Goal: Task Accomplishment & Management: Manage account settings

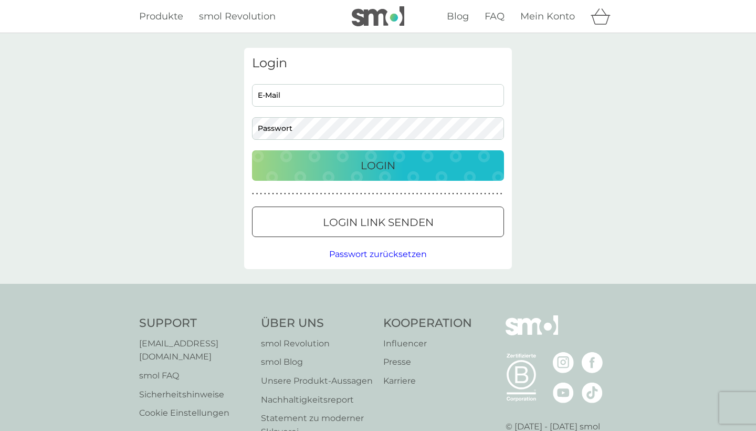
click at [362, 98] on input "E-Mail" at bounding box center [378, 95] width 252 height 23
type input "[PERSON_NAME][EMAIL_ADDRESS][DOMAIN_NAME]"
click at [392, 166] on p "Login" at bounding box center [378, 165] width 35 height 17
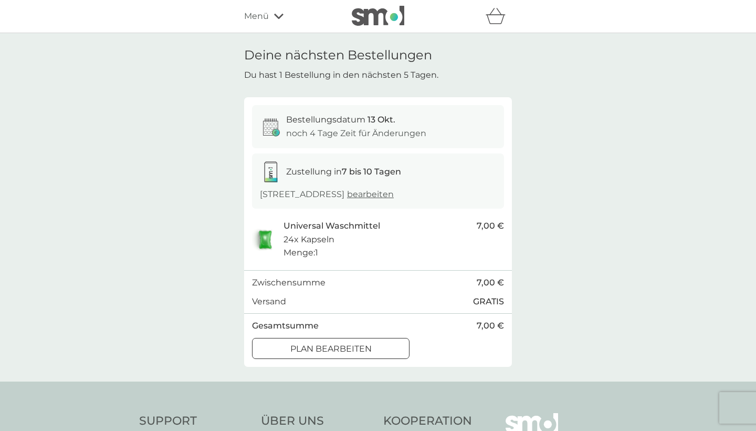
click at [347, 347] on div at bounding box center [331, 348] width 38 height 11
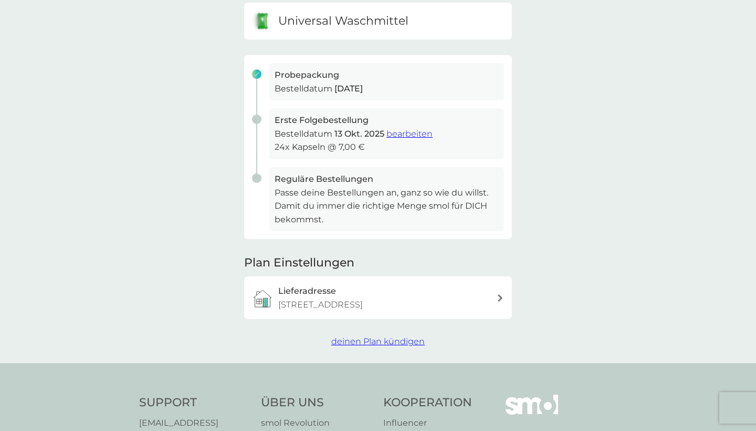
scroll to position [141, 0]
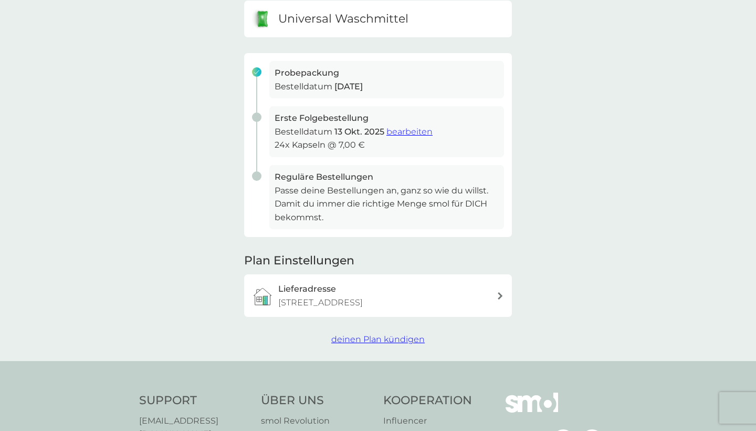
click at [387, 339] on button "deinen Plan kündigen" at bounding box center [377, 339] width 93 height 14
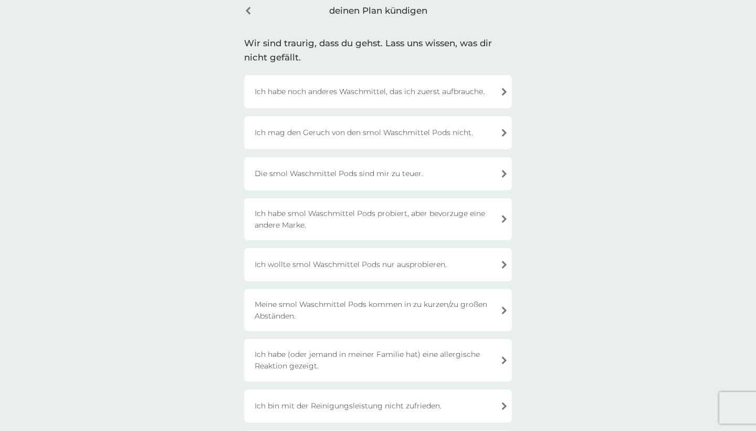
scroll to position [50, 0]
click at [467, 169] on div "Die smol Waschmittel Pods sind mir zu teuer." at bounding box center [378, 173] width 268 height 33
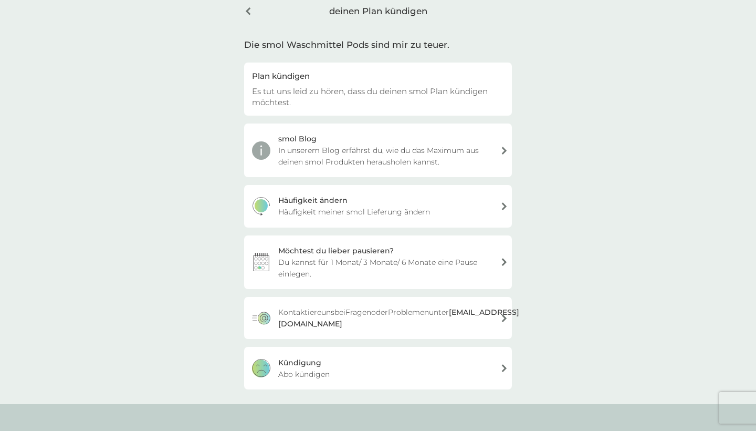
click at [365, 374] on div "Kündigung Abo kündigen" at bounding box center [378, 368] width 268 height 42
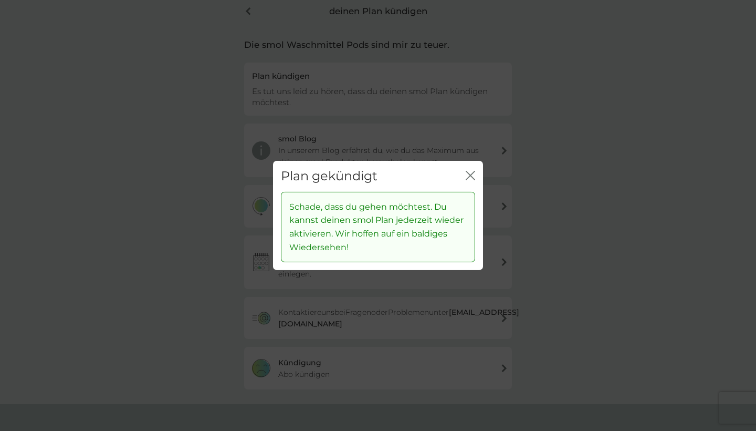
click at [469, 179] on icon "Schließen" at bounding box center [470, 175] width 9 height 9
